Goal: Information Seeking & Learning: Learn about a topic

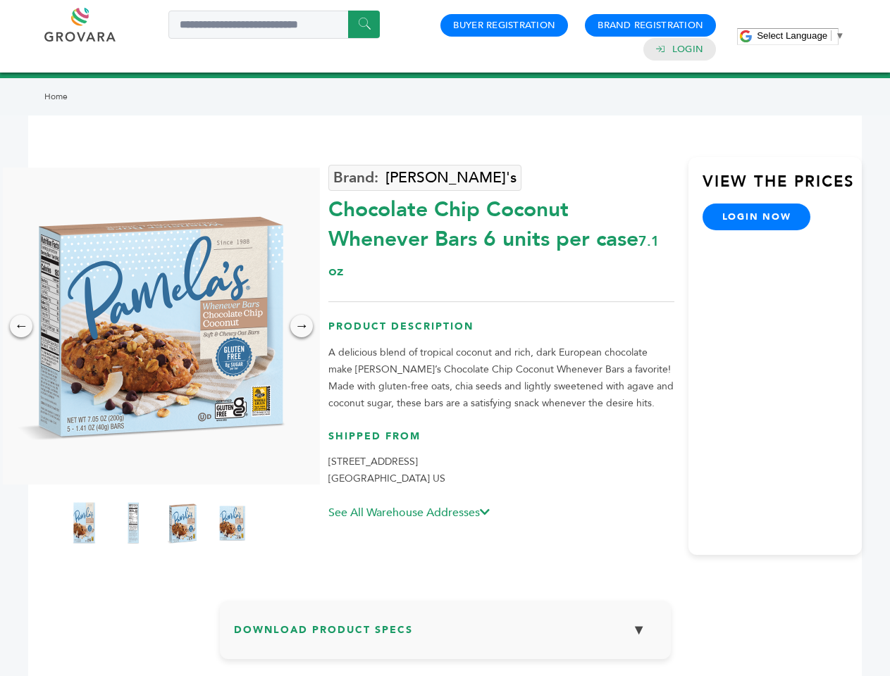
click at [800, 35] on span "Select Language" at bounding box center [791, 35] width 70 height 11
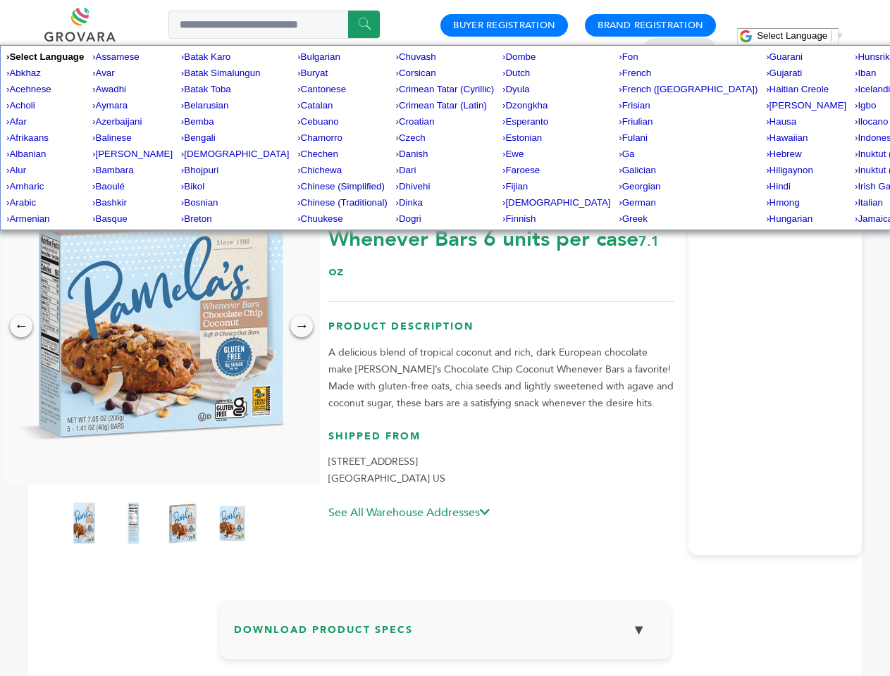
click at [158, 326] on img at bounding box center [157, 326] width 317 height 317
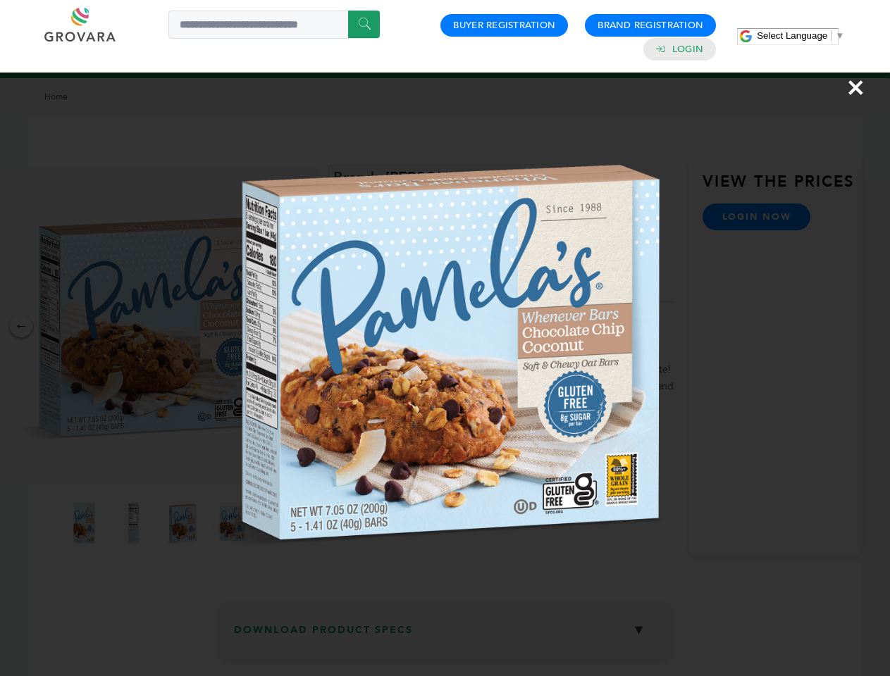
click at [21, 326] on div "×" at bounding box center [445, 338] width 890 height 676
click at [301, 326] on div "→" at bounding box center [301, 326] width 23 height 23
click at [84, 523] on img at bounding box center [83, 523] width 35 height 56
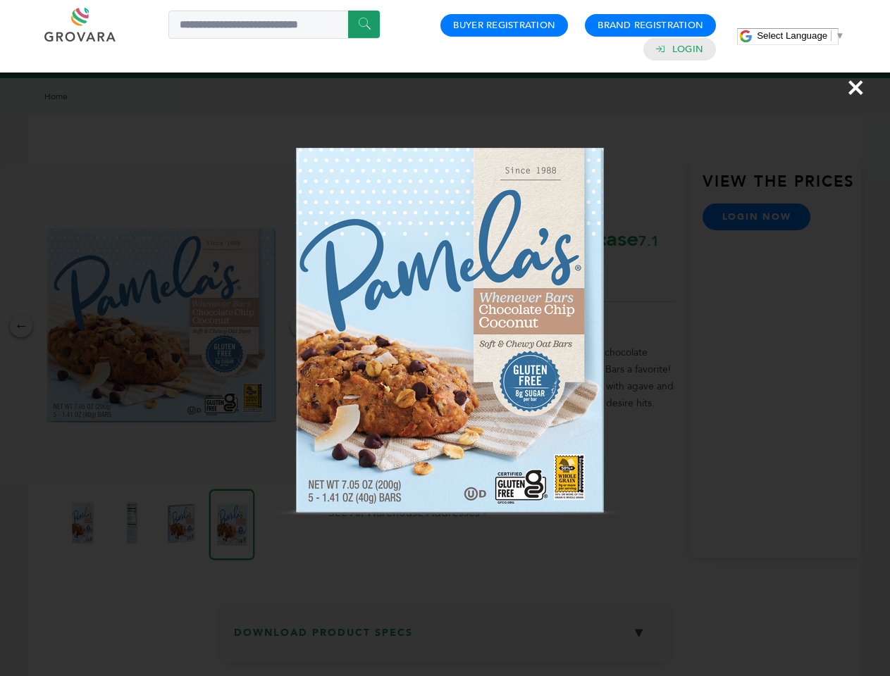
click at [133, 523] on div "×" at bounding box center [445, 338] width 890 height 676
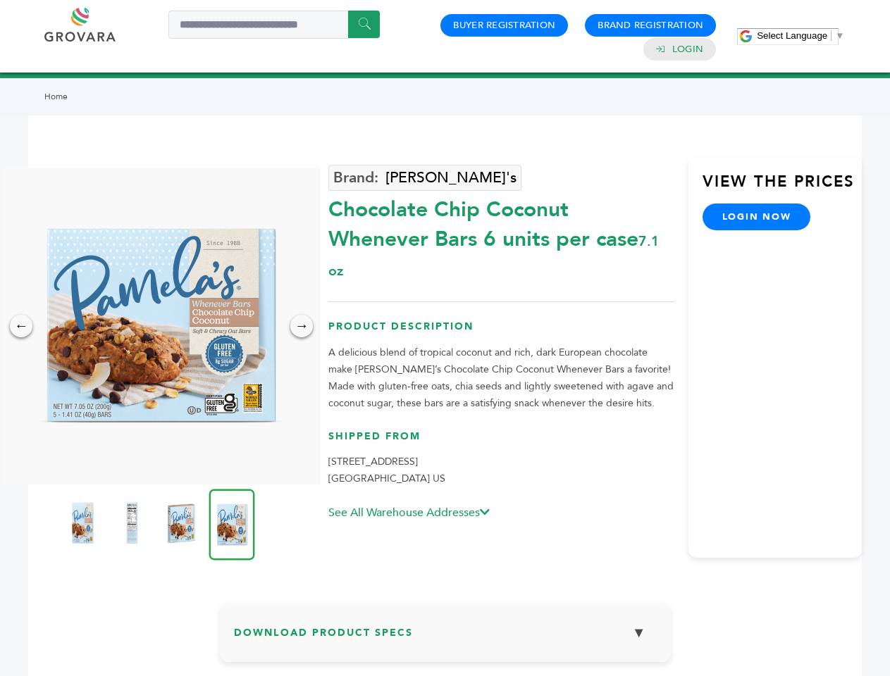
click at [182, 523] on img at bounding box center [180, 523] width 35 height 56
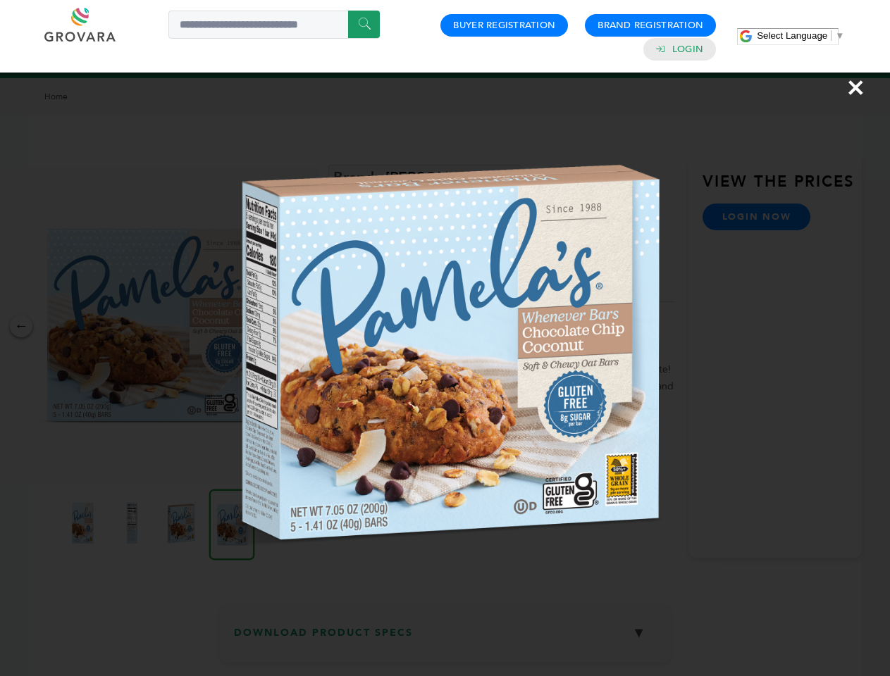
click at [0, 0] on img at bounding box center [0, 0] width 0 height 0
click at [445, 635] on div "×" at bounding box center [445, 338] width 890 height 676
